Goal: Task Accomplishment & Management: Manage account settings

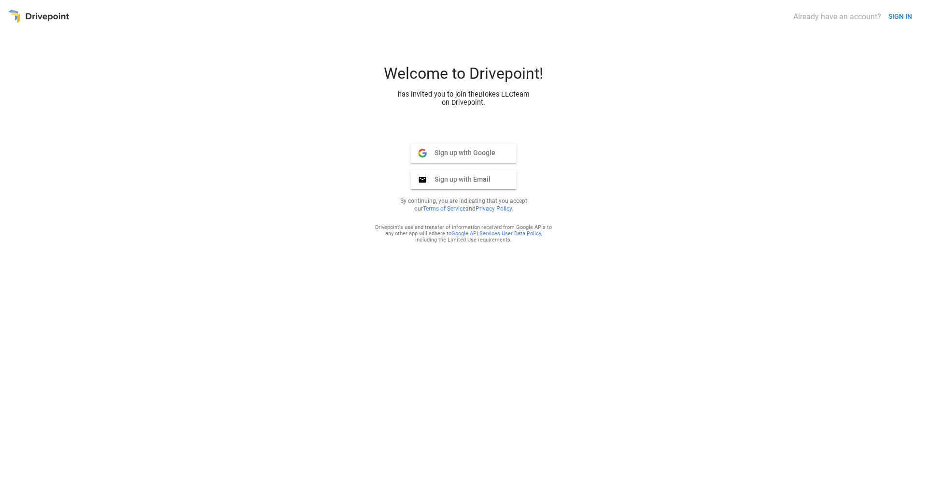
click at [457, 183] on span "Sign up with Email" at bounding box center [459, 179] width 64 height 9
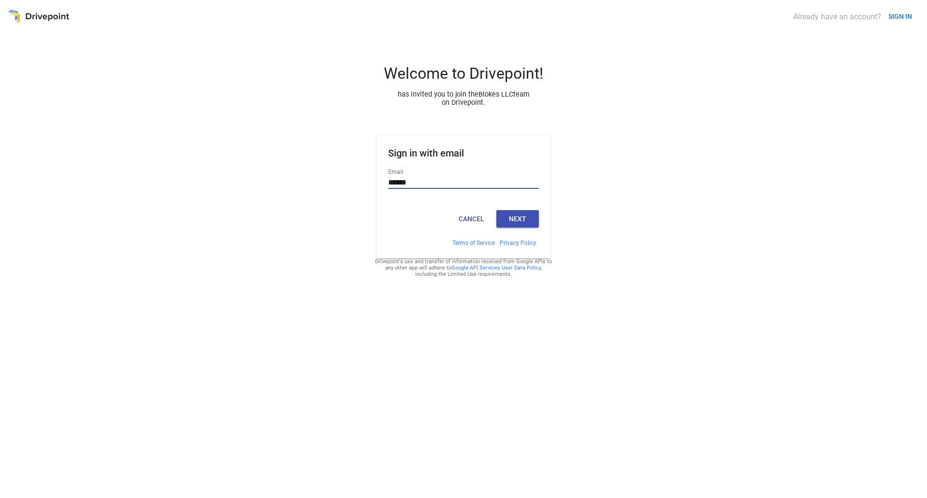
type input "**********"
click at [522, 223] on button "Next" at bounding box center [517, 218] width 42 height 17
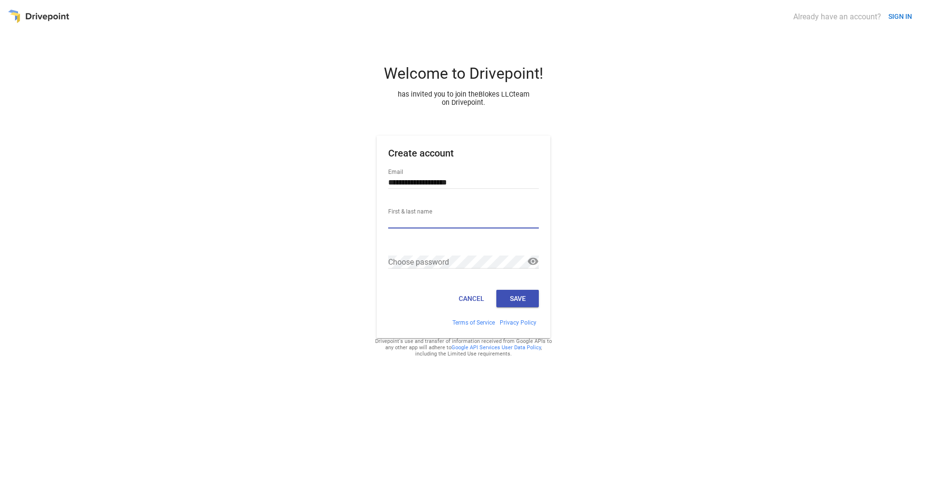
click at [426, 219] on input "First & last name" at bounding box center [463, 222] width 151 height 13
type input "*"
type input "**********"
click at [521, 307] on button "Save" at bounding box center [517, 298] width 42 height 17
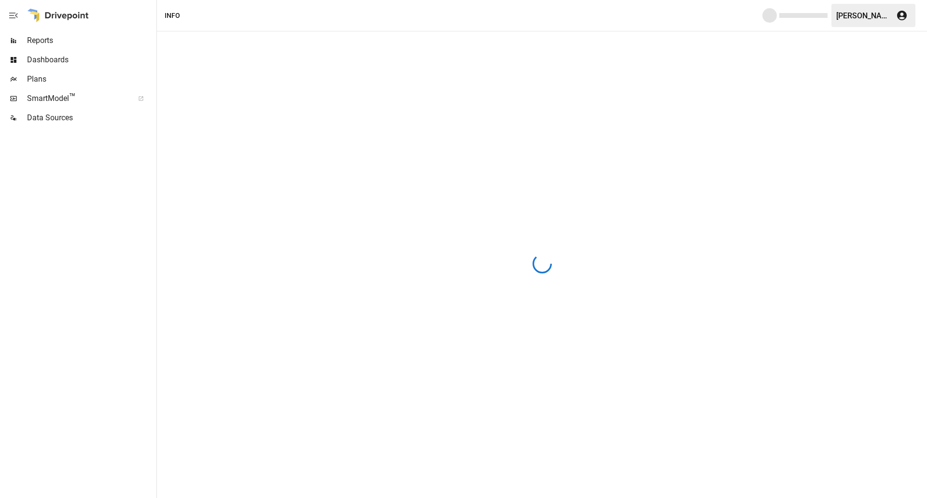
click at [56, 96] on span "SmartModel ™" at bounding box center [77, 99] width 100 height 12
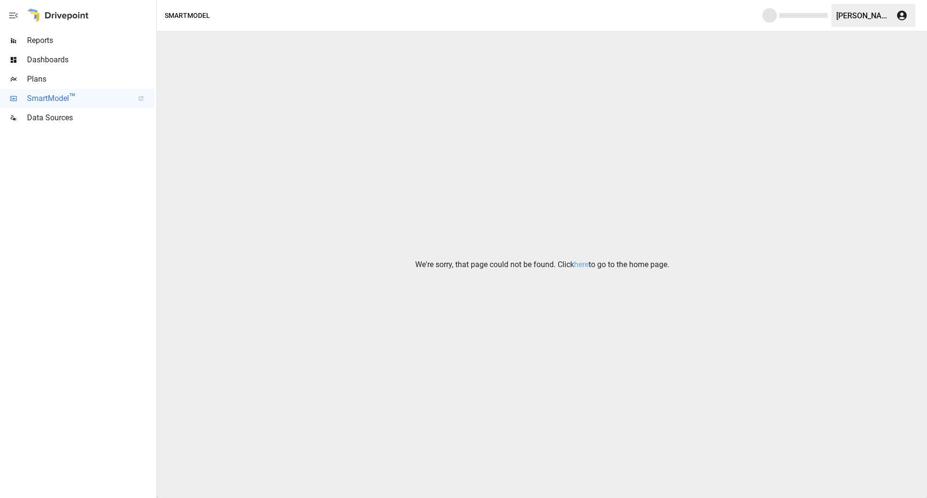
click at [48, 42] on span "Reports" at bounding box center [90, 41] width 127 height 12
click at [64, 13] on div at bounding box center [58, 15] width 62 height 31
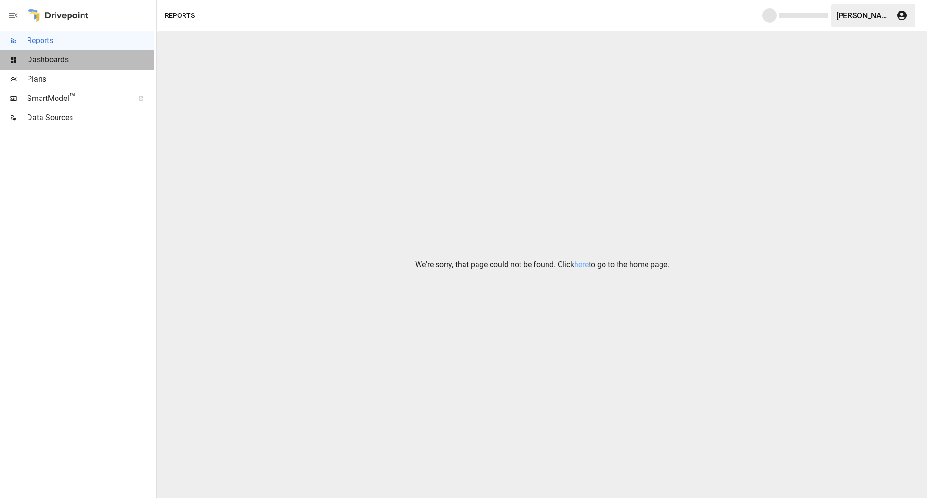
click at [62, 57] on span "Dashboards" at bounding box center [90, 60] width 127 height 12
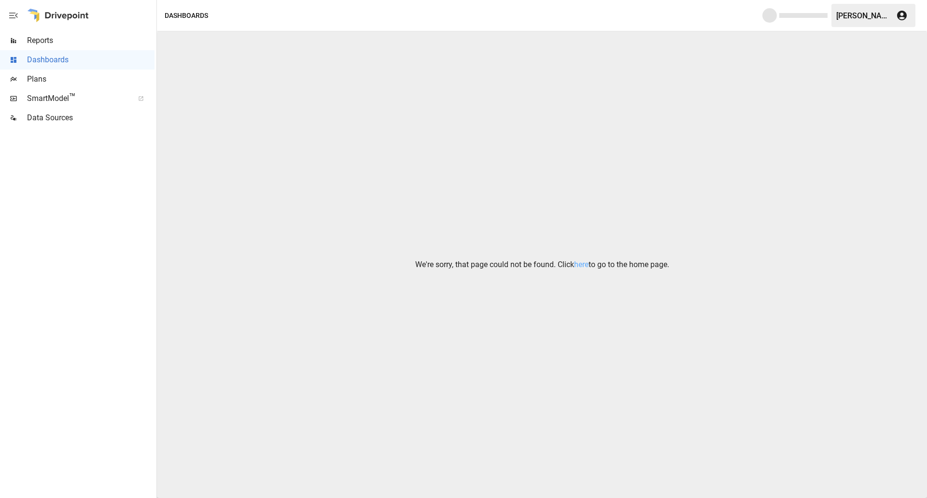
drag, startPoint x: 31, startPoint y: 39, endPoint x: 23, endPoint y: 33, distance: 9.4
click at [31, 40] on span "Reports" at bounding box center [90, 41] width 127 height 12
click at [77, 236] on div at bounding box center [77, 312] width 154 height 370
click at [898, 18] on icon "button" at bounding box center [902, 16] width 10 height 10
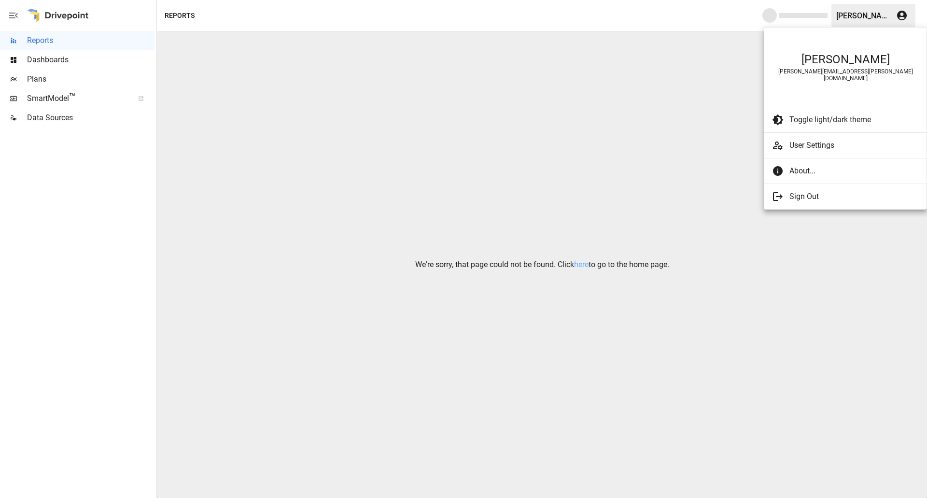
click at [650, 29] on div at bounding box center [463, 249] width 927 height 498
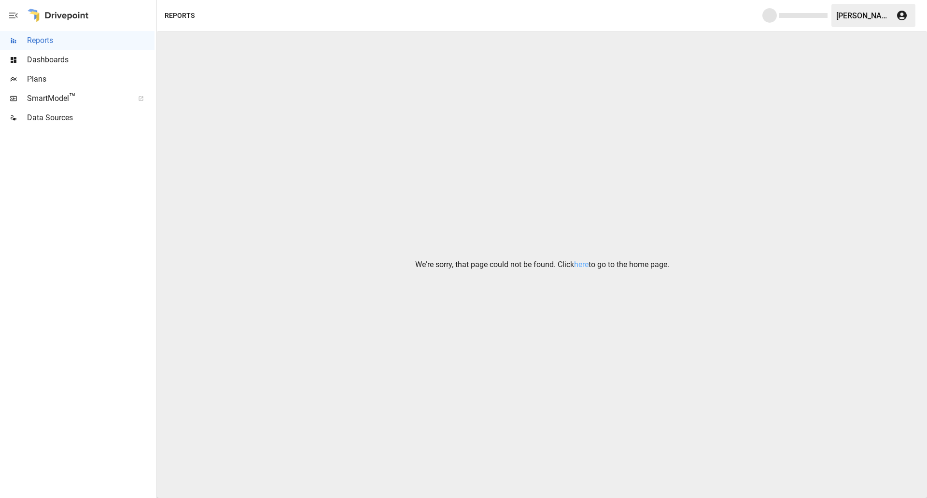
click at [69, 14] on div at bounding box center [58, 15] width 62 height 31
click at [183, 14] on div "Reports" at bounding box center [180, 16] width 30 height 12
click at [48, 79] on span "Plans" at bounding box center [90, 79] width 127 height 12
click at [49, 97] on span "SmartModel ™" at bounding box center [77, 99] width 100 height 12
click at [71, 205] on div at bounding box center [77, 312] width 154 height 370
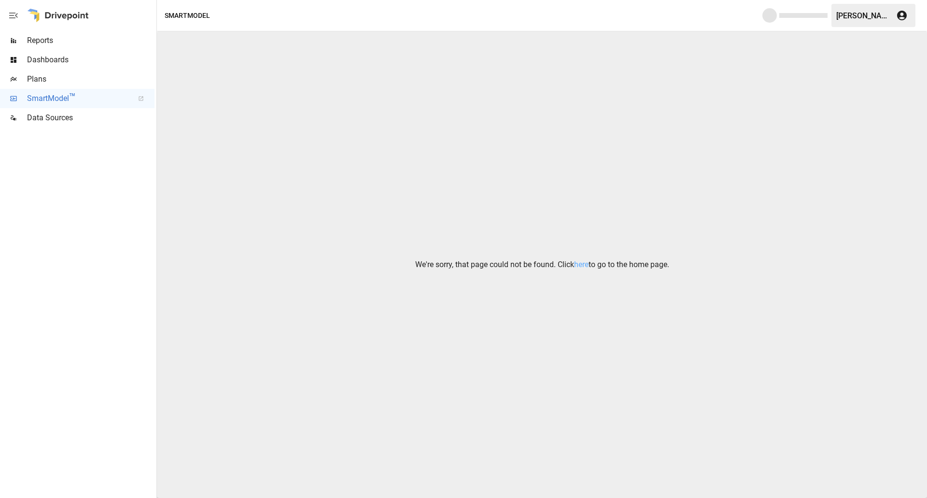
click at [253, 212] on div "We're sorry, that page could not be found. Click here to go to the home page." at bounding box center [542, 264] width 770 height 466
click at [183, 16] on div "SmartModel" at bounding box center [187, 16] width 45 height 12
click at [904, 14] on icon "button" at bounding box center [902, 16] width 10 height 10
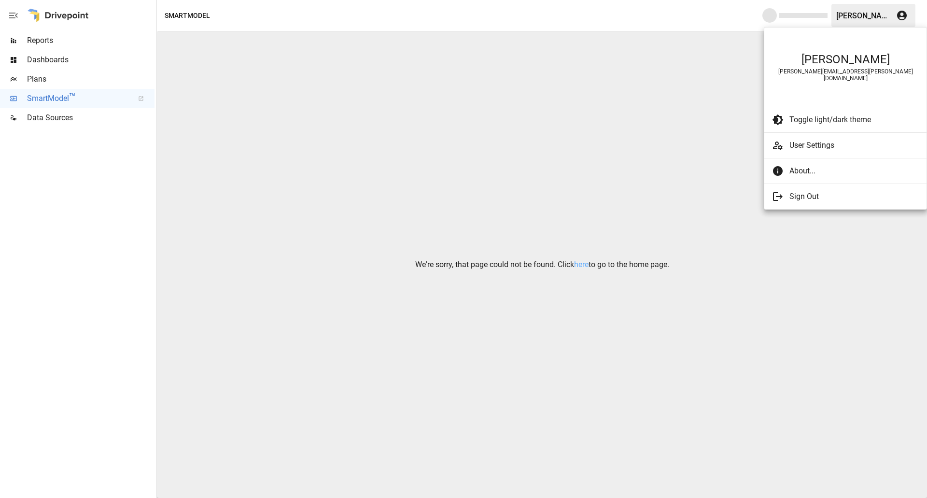
click at [833, 141] on span "User Settings" at bounding box center [853, 146] width 129 height 12
click at [809, 142] on span "User Settings" at bounding box center [853, 146] width 129 height 12
click at [572, 143] on div at bounding box center [463, 249] width 927 height 498
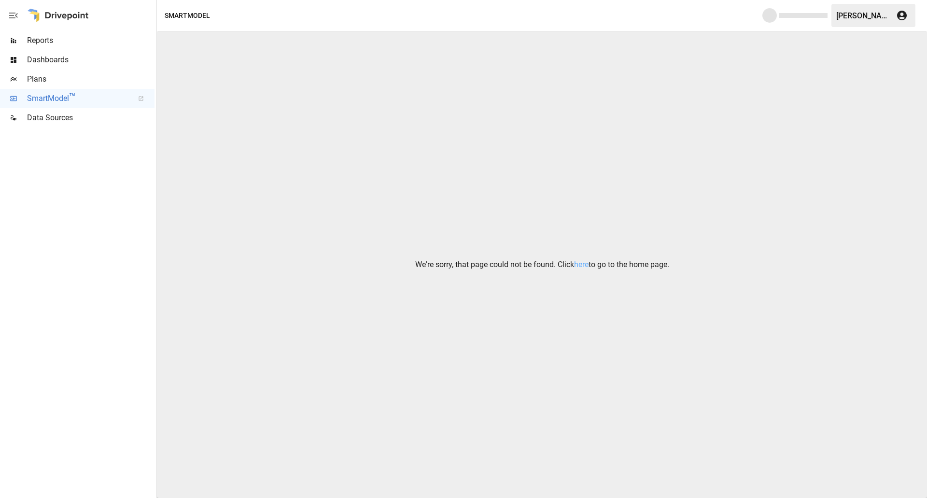
drag, startPoint x: 140, startPoint y: 1, endPoint x: 479, endPoint y: 118, distance: 358.4
click at [495, 119] on div "We're sorry, that page could not be found. Click here to go to the home page." at bounding box center [542, 264] width 770 height 466
click at [195, 15] on div "SmartModel" at bounding box center [187, 16] width 45 height 12
click at [902, 20] on icon "button" at bounding box center [902, 16] width 12 height 12
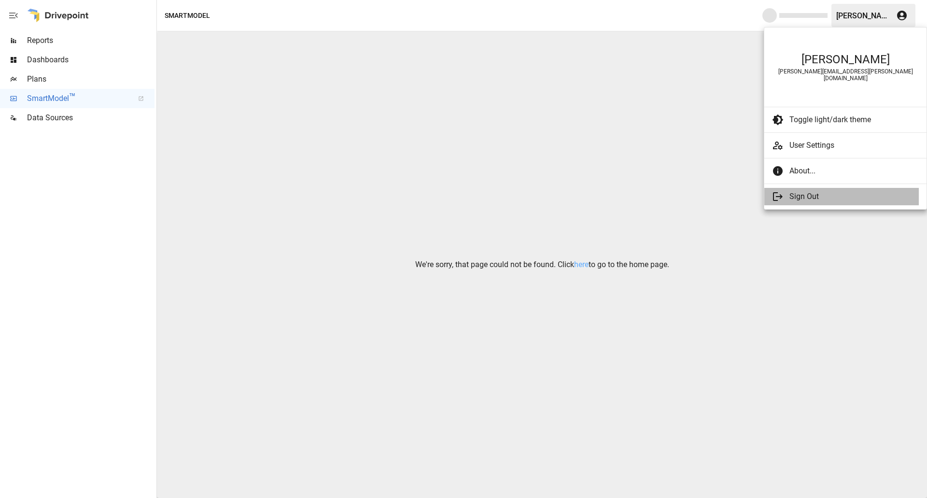
click at [811, 193] on span "Sign Out" at bounding box center [850, 197] width 122 height 12
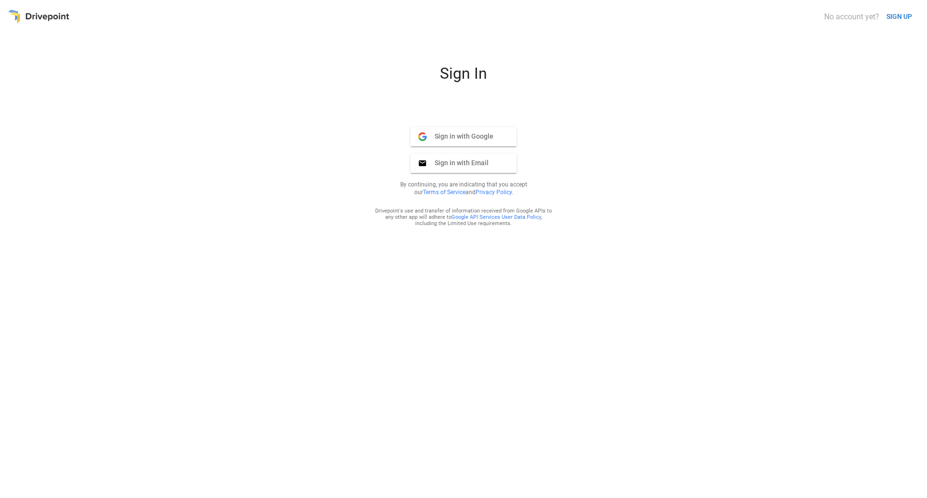
click at [484, 167] on span "Sign in with Email" at bounding box center [458, 162] width 62 height 9
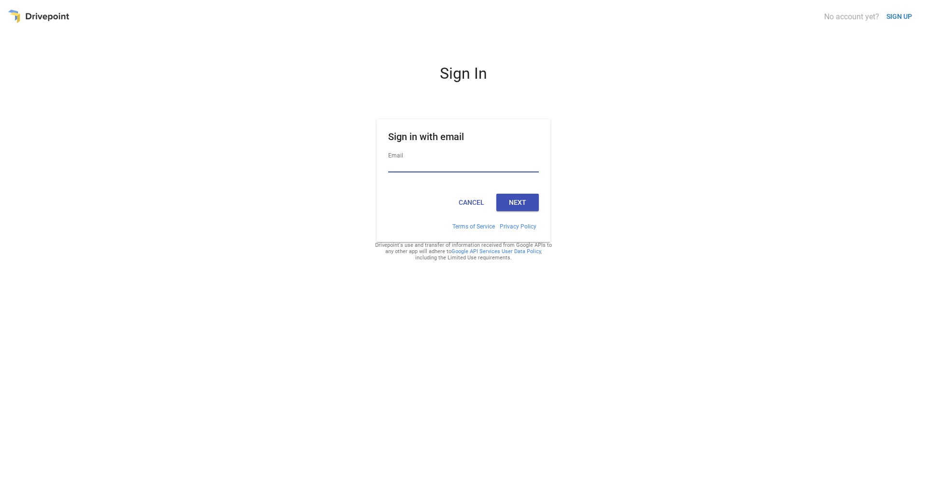
drag, startPoint x: 665, startPoint y: 159, endPoint x: 572, endPoint y: 129, distance: 97.9
click at [665, 159] on div "Sign In Sign in with email Email Cancel Next Terms of Service Privacy Policy Dr…" at bounding box center [463, 277] width 911 height 426
click at [198, 129] on div "Sign In Sign in with email Email Cancel Next Terms of Service Privacy Policy Dr…" at bounding box center [463, 277] width 911 height 426
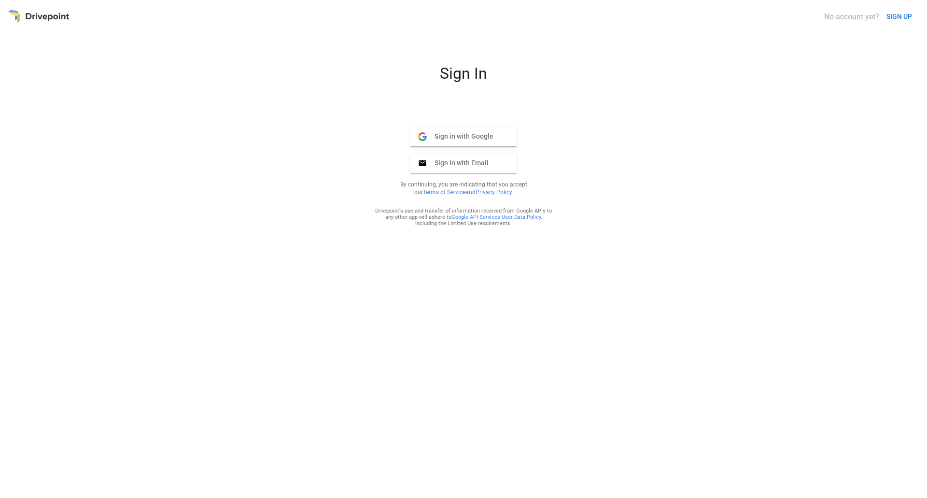
click at [464, 141] on button "Sign in with Google Google" at bounding box center [463, 136] width 106 height 19
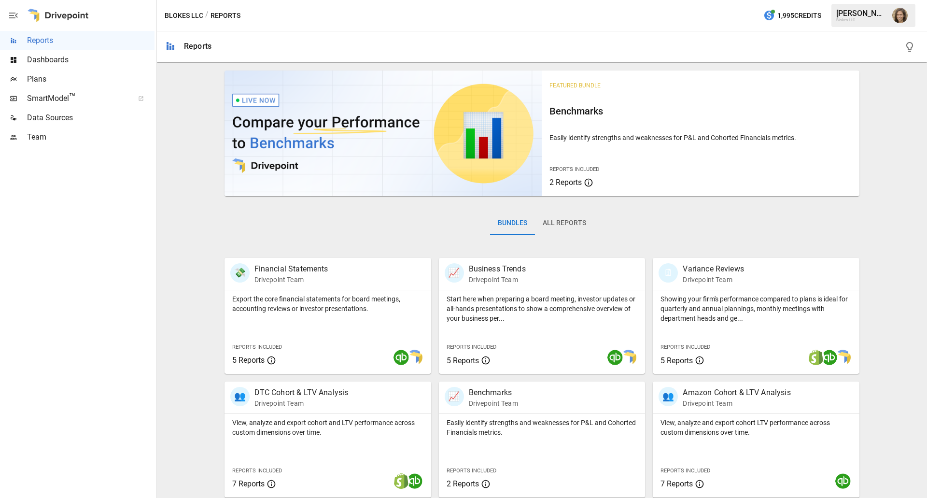
click at [890, 177] on div "Featured Bundle Benchmarks Easily identify strengths and weaknesses for P&L and…" at bounding box center [542, 344] width 762 height 554
click at [48, 103] on span "SmartModel ™" at bounding box center [77, 99] width 100 height 12
click at [244, 240] on div "Bundles All Reports" at bounding box center [541, 231] width 635 height 54
click at [311, 223] on div "Bundles All Reports" at bounding box center [541, 231] width 635 height 54
